Goal: Task Accomplishment & Management: Complete application form

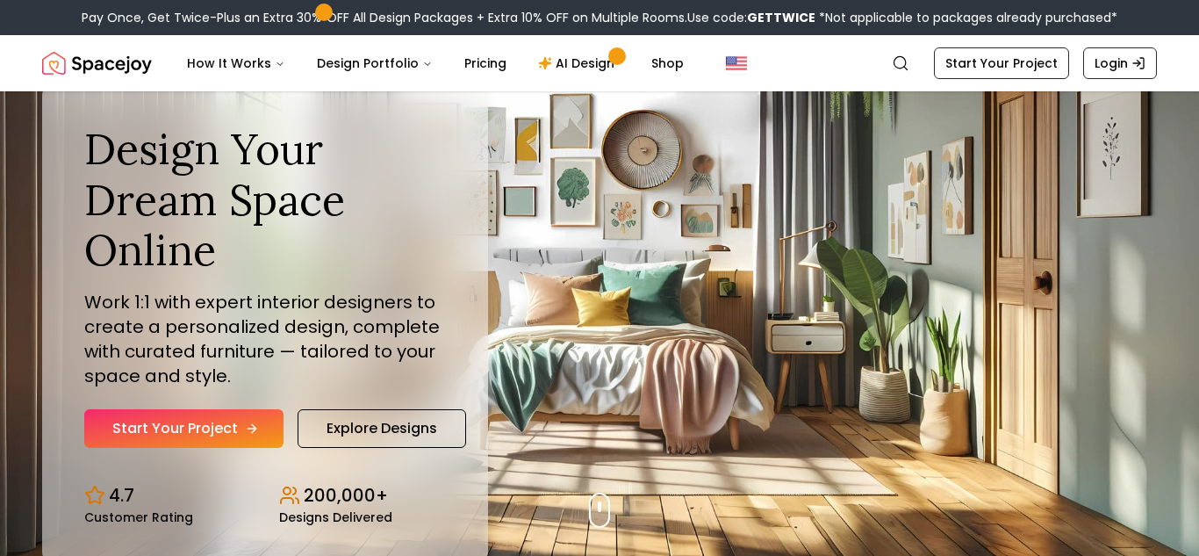
click at [161, 437] on link "Start Your Project" at bounding box center [183, 428] width 199 height 39
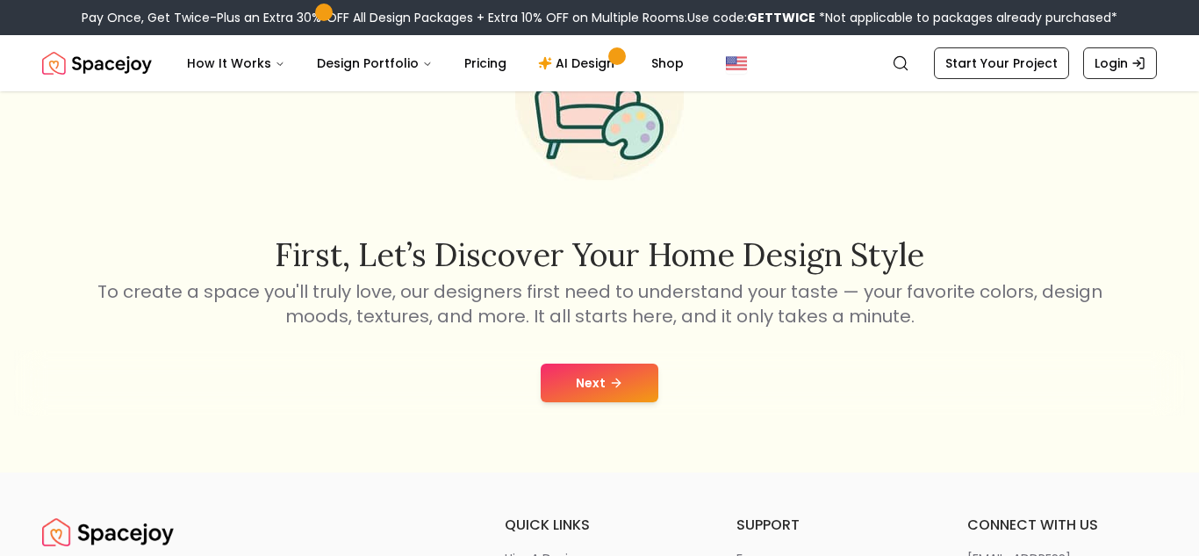
click at [595, 382] on button "Next" at bounding box center [600, 382] width 118 height 39
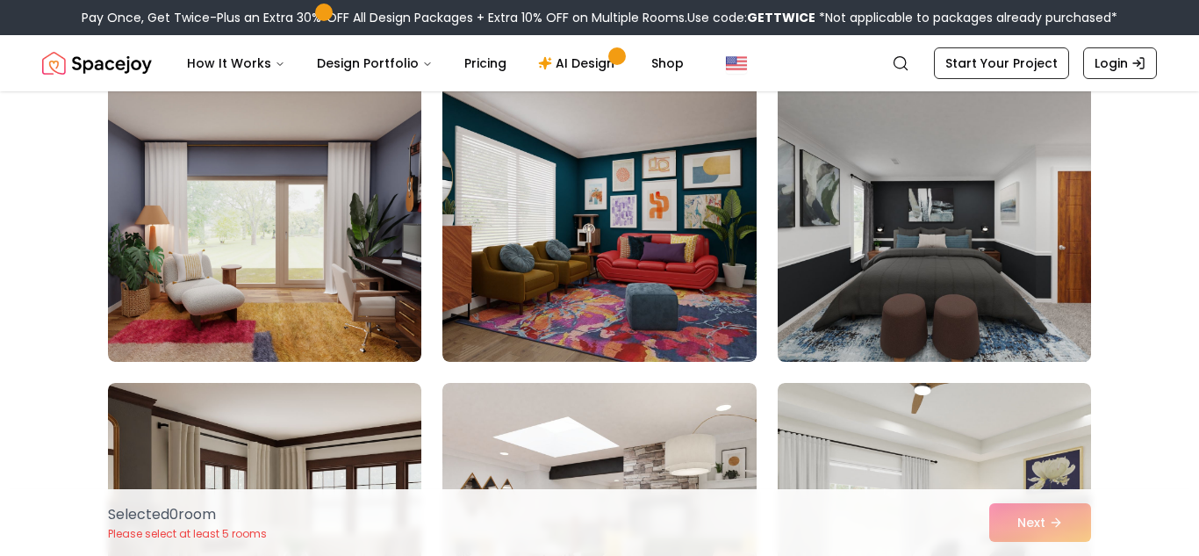
scroll to position [145, 0]
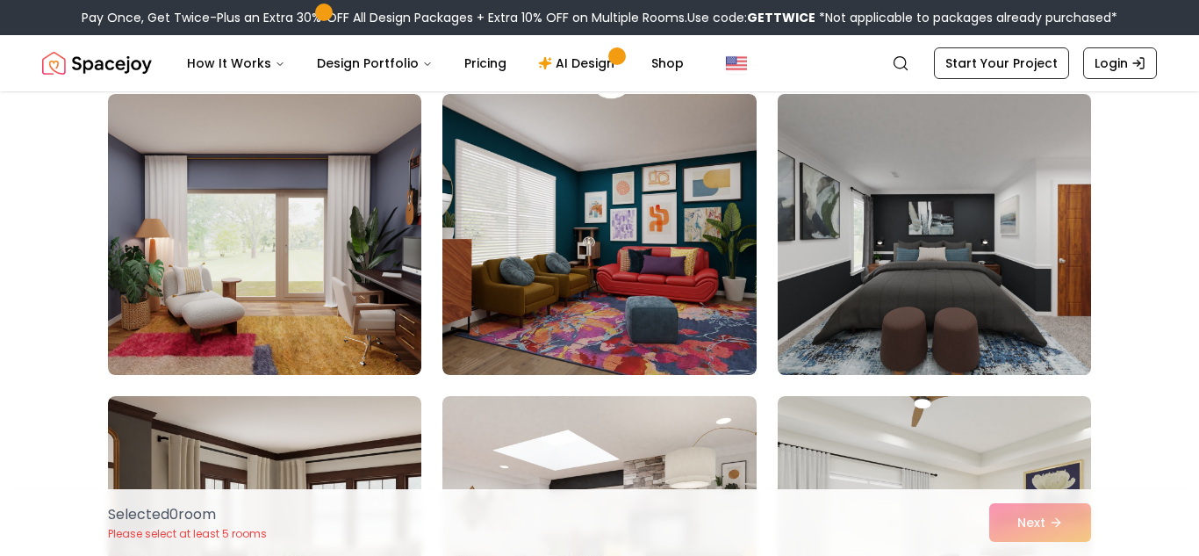
click at [890, 247] on img at bounding box center [934, 234] width 329 height 295
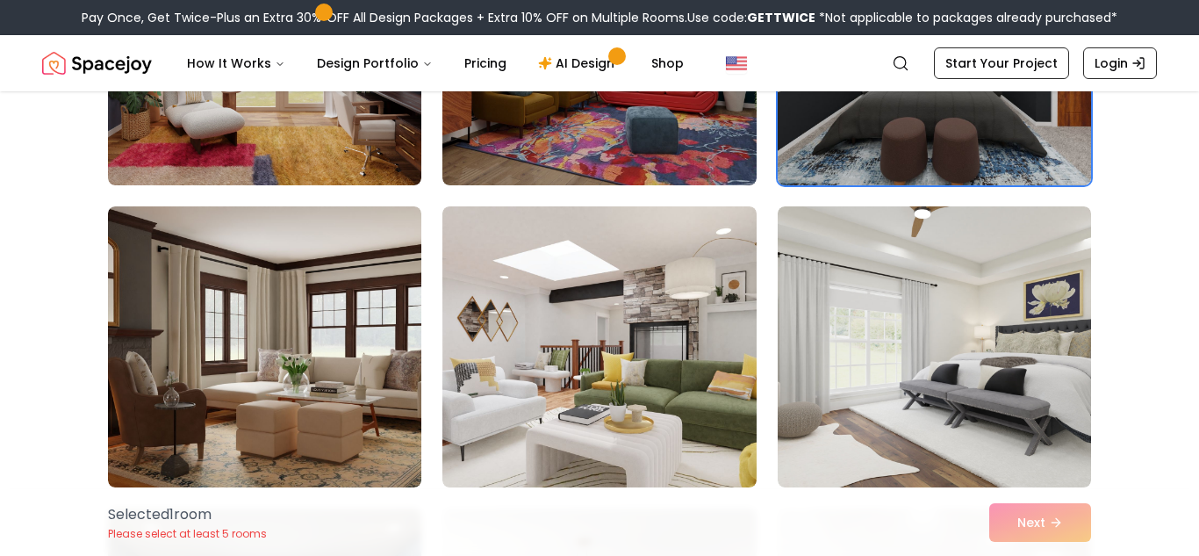
click at [874, 341] on img at bounding box center [934, 346] width 313 height 281
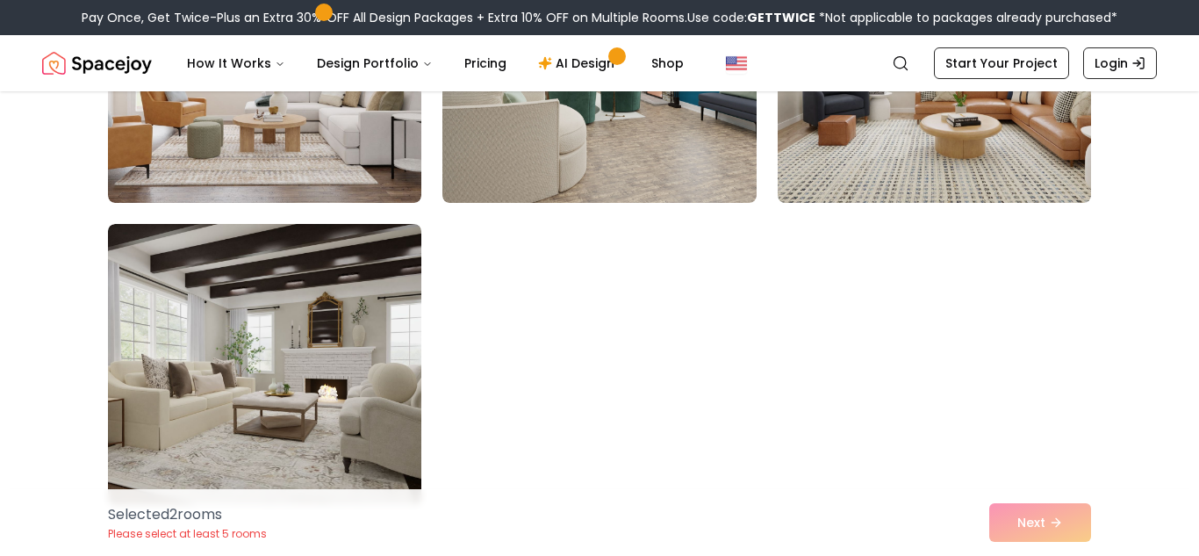
scroll to position [9970, 0]
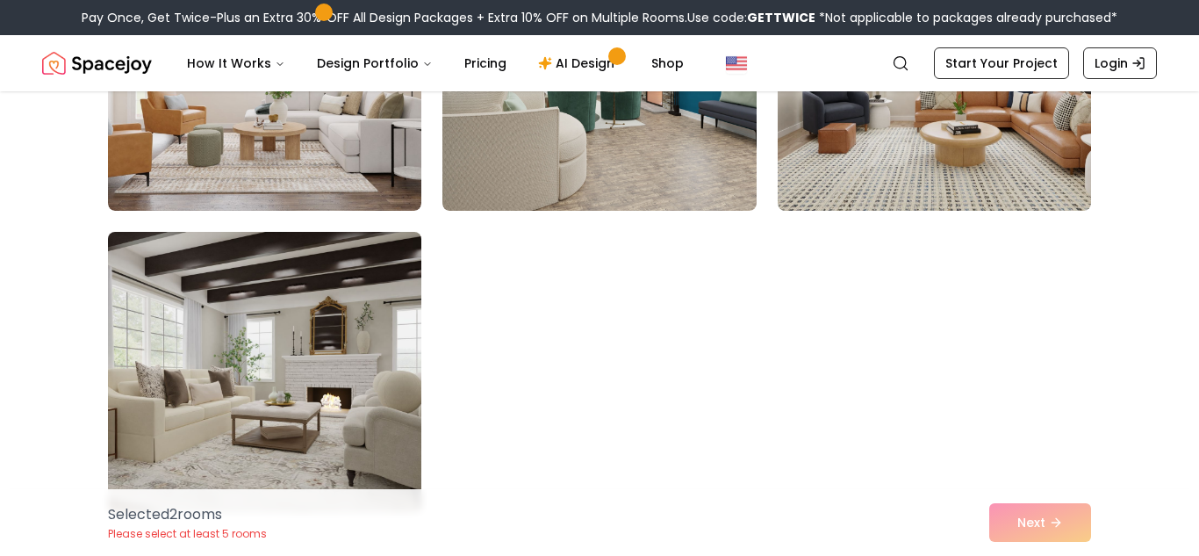
click at [261, 316] on img at bounding box center [264, 372] width 329 height 295
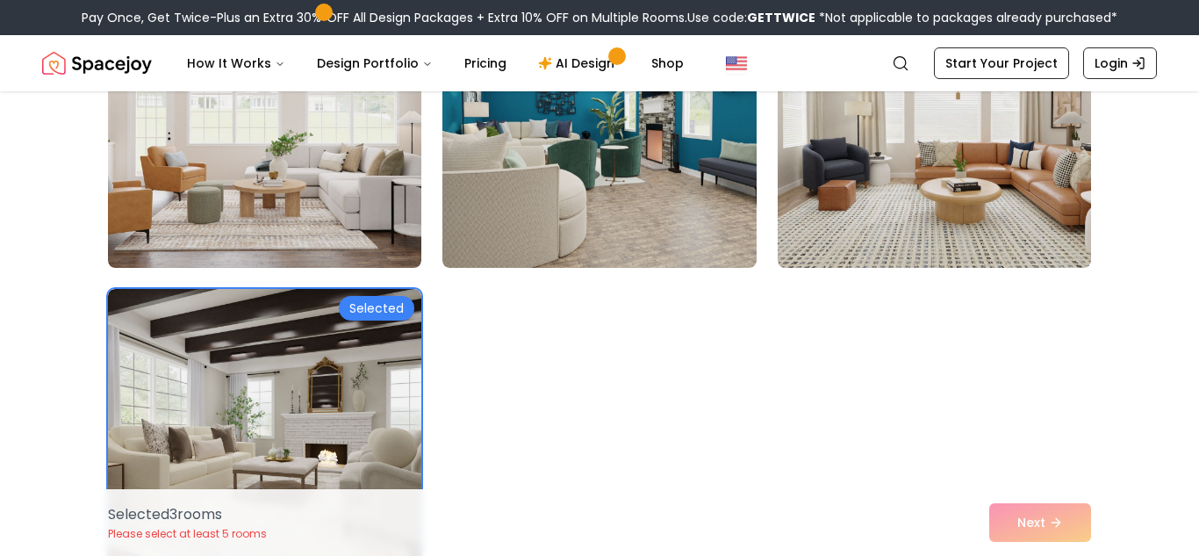
scroll to position [9897, 0]
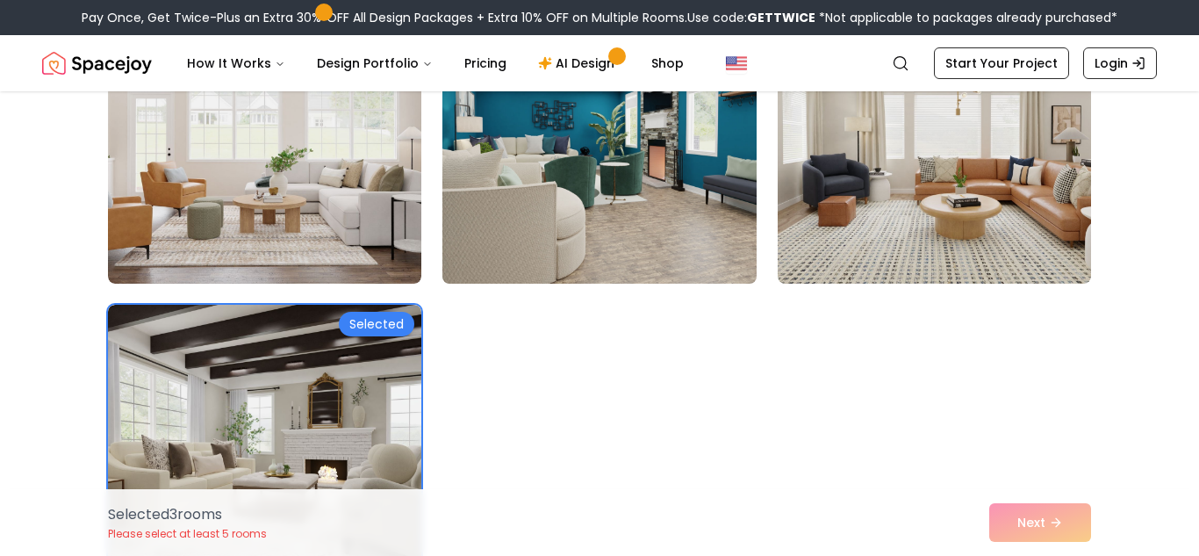
click at [606, 201] on img at bounding box center [598, 143] width 329 height 295
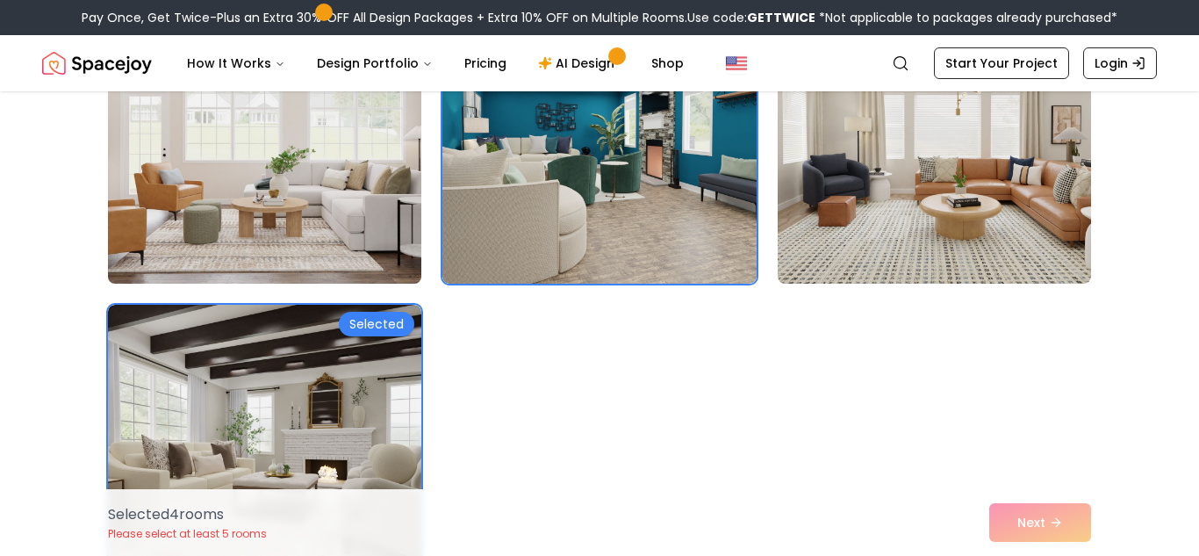
click at [316, 197] on img at bounding box center [264, 143] width 329 height 295
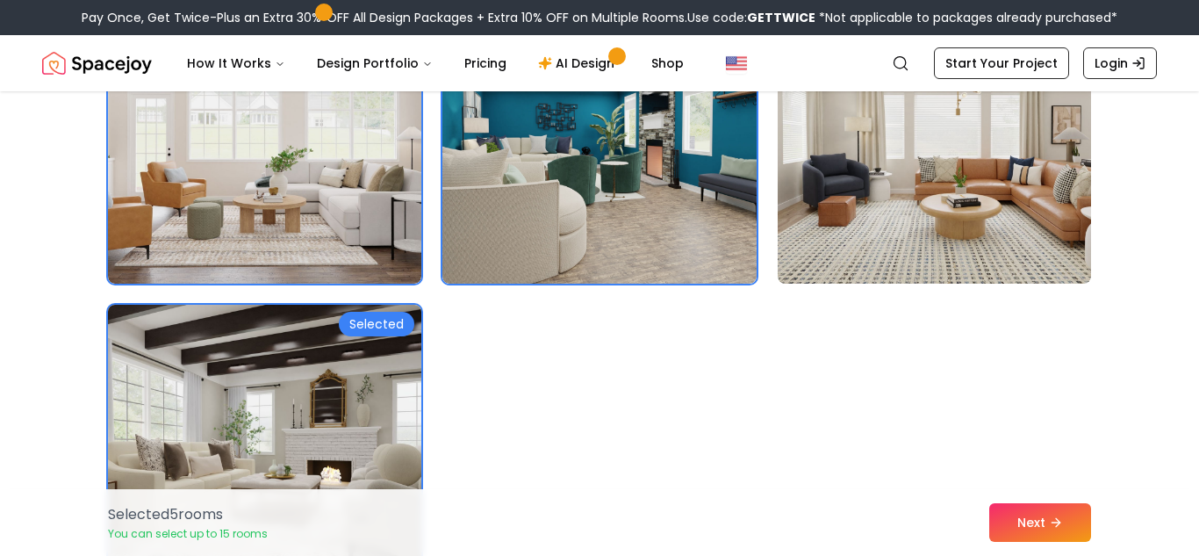
click at [305, 415] on img at bounding box center [264, 445] width 329 height 295
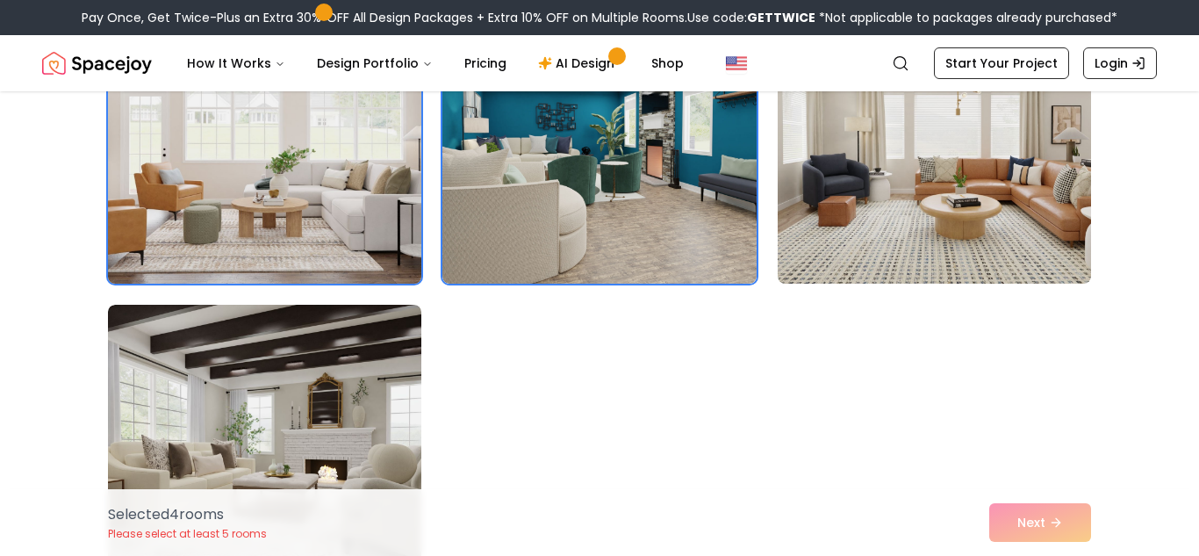
click at [388, 246] on img at bounding box center [264, 143] width 329 height 295
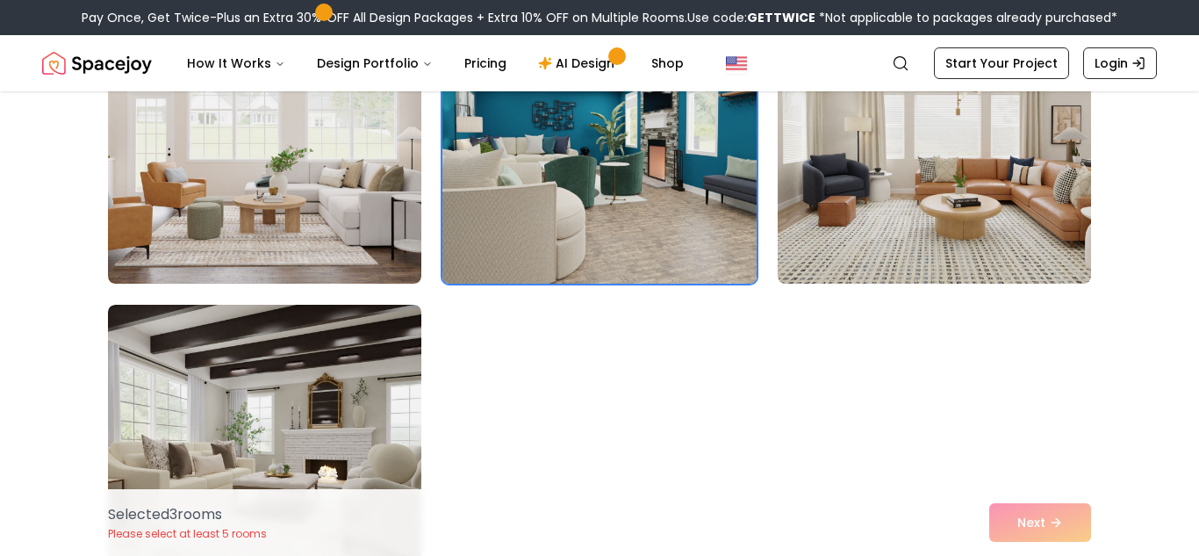
click at [572, 256] on img at bounding box center [598, 143] width 329 height 295
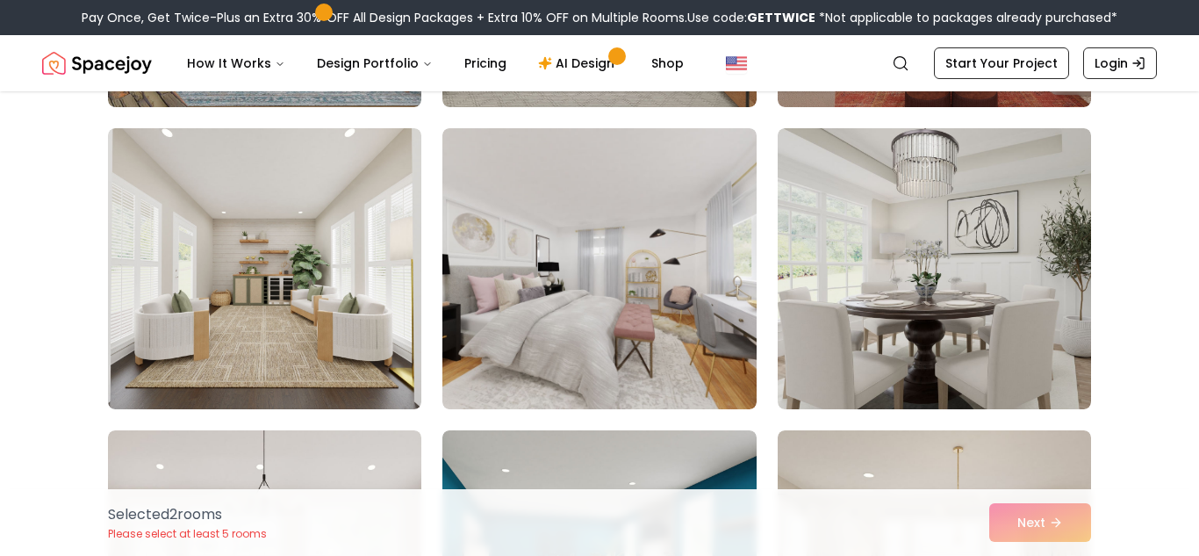
scroll to position [9295, 0]
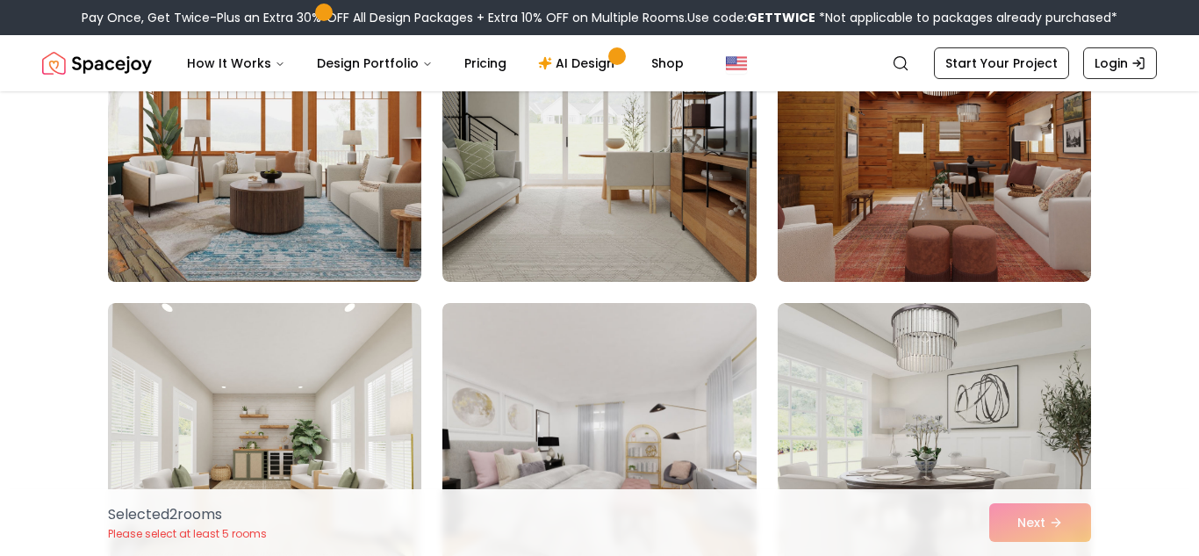
click at [338, 398] on img at bounding box center [264, 443] width 313 height 281
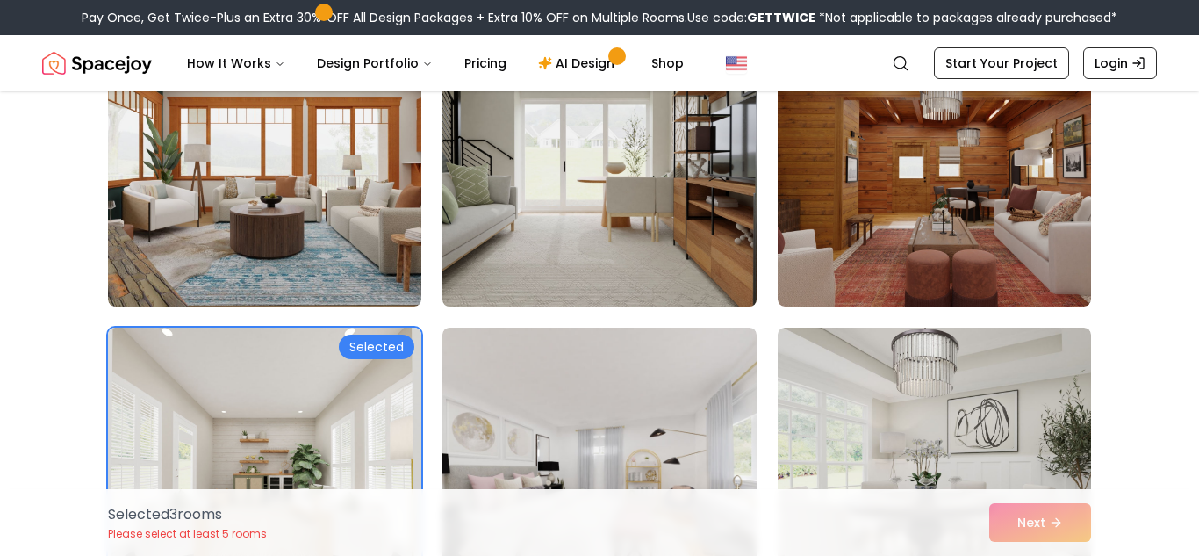
scroll to position [9251, 0]
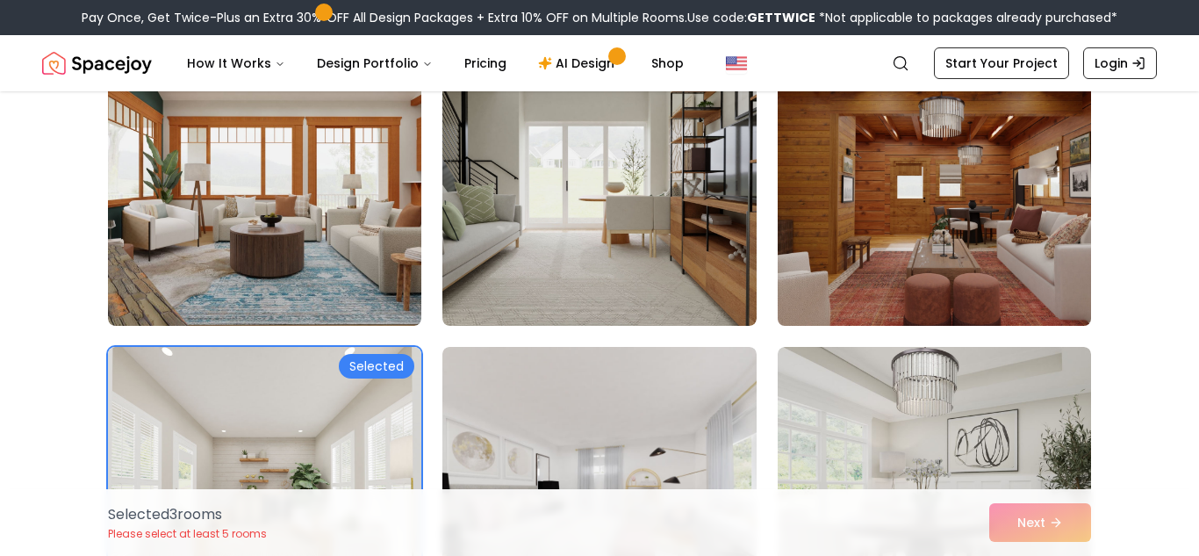
click at [945, 243] on img at bounding box center [934, 185] width 329 height 295
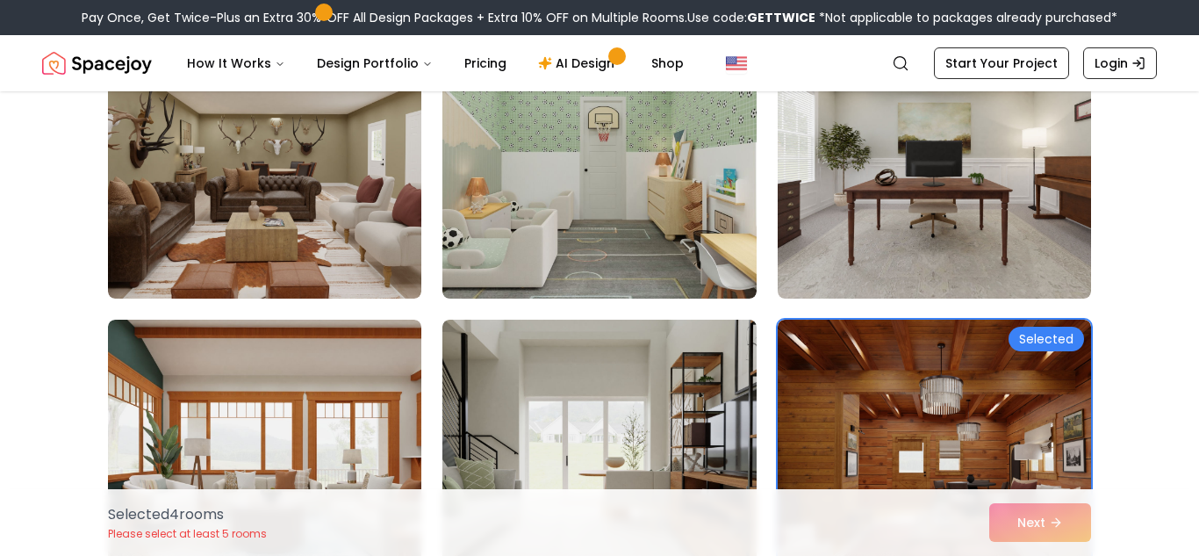
scroll to position [8924, 0]
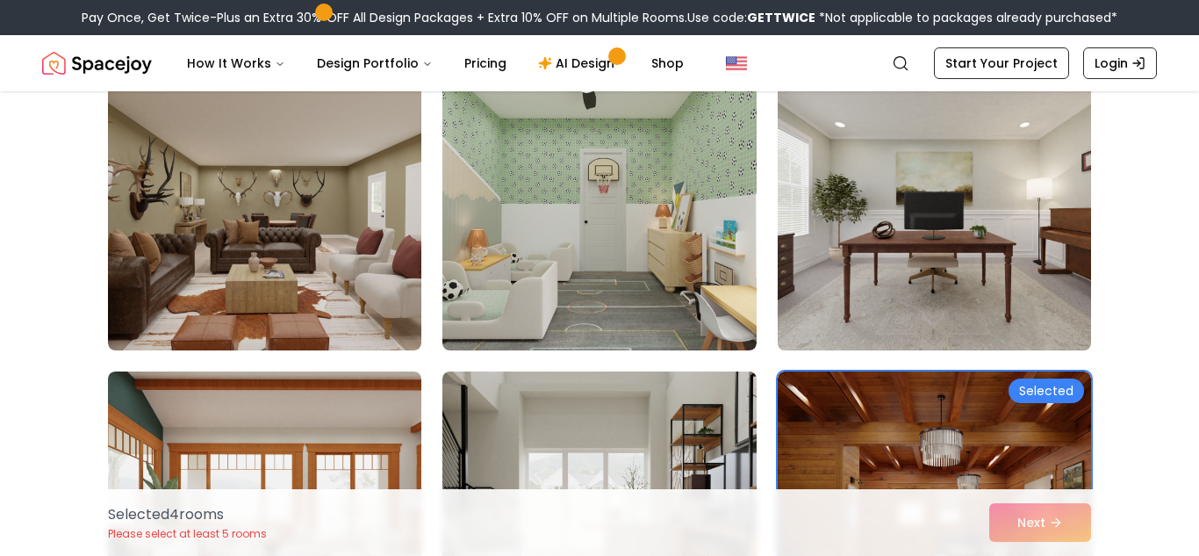
click at [878, 288] on img at bounding box center [934, 209] width 329 height 295
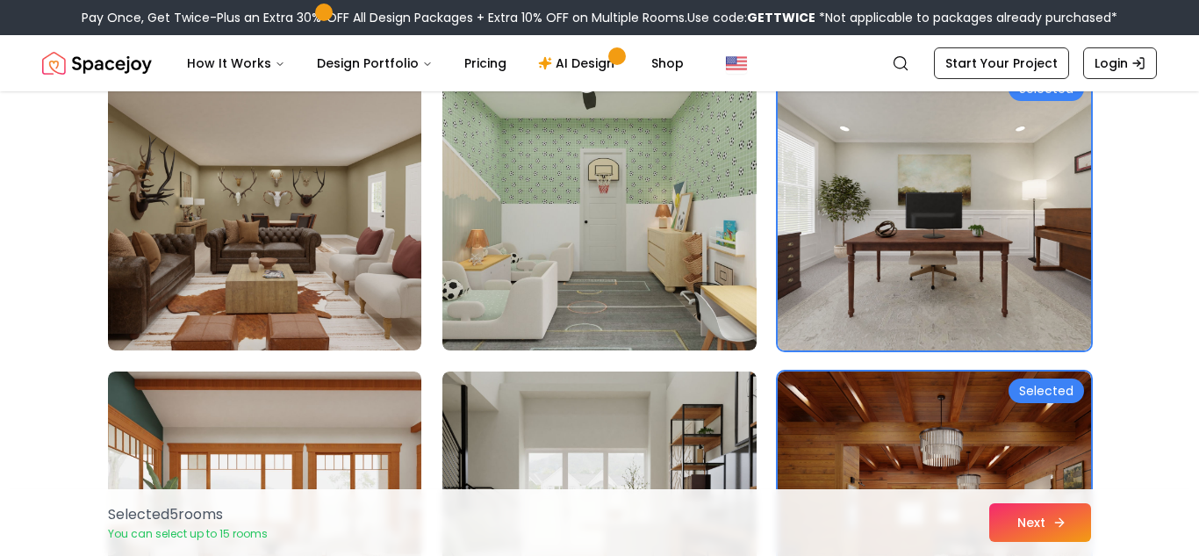
click at [1026, 534] on button "Next" at bounding box center [1040, 522] width 102 height 39
